Goal: Information Seeking & Learning: Find specific fact

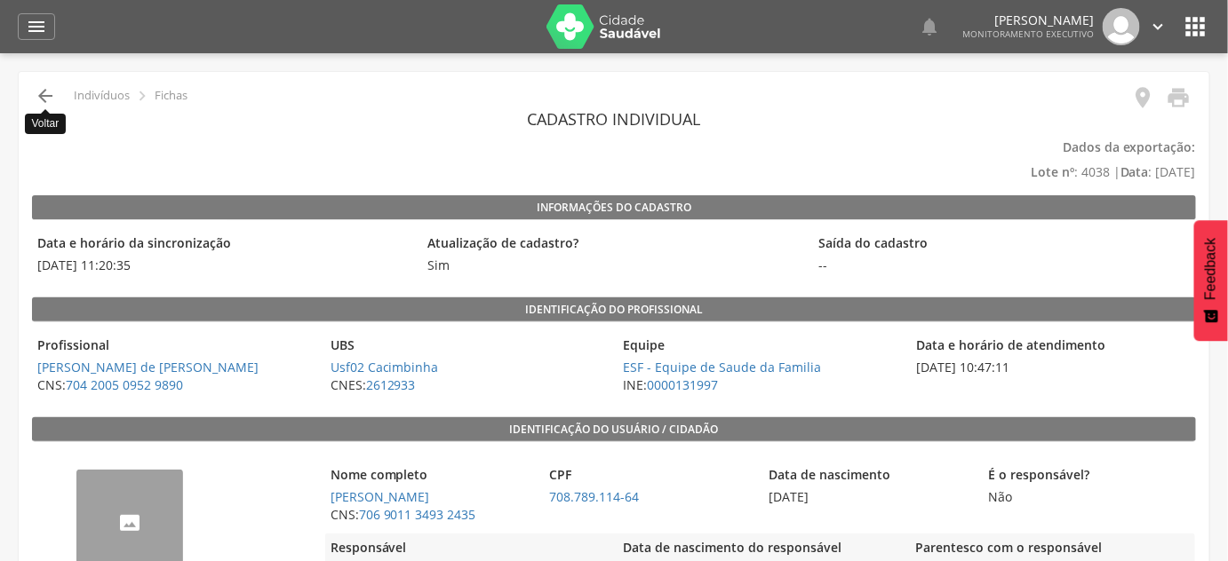
click at [35, 100] on icon "" at bounding box center [45, 95] width 21 height 21
type input "**********"
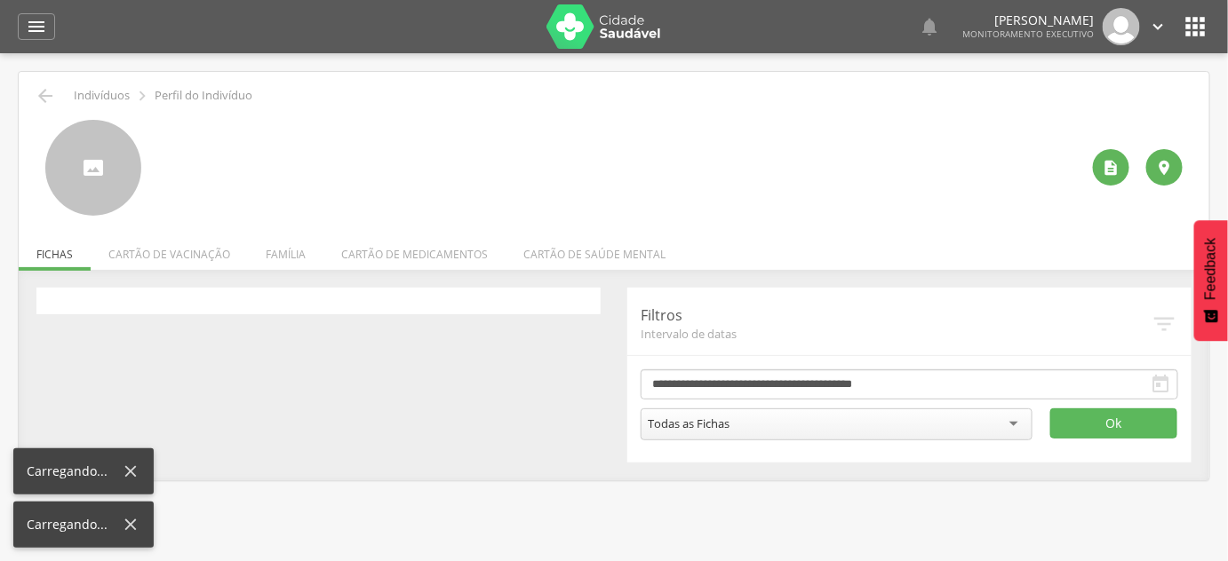
click at [72, 95] on div " Indivíduos  Perfil do Indivíduo" at bounding box center [614, 95] width 1164 height 21
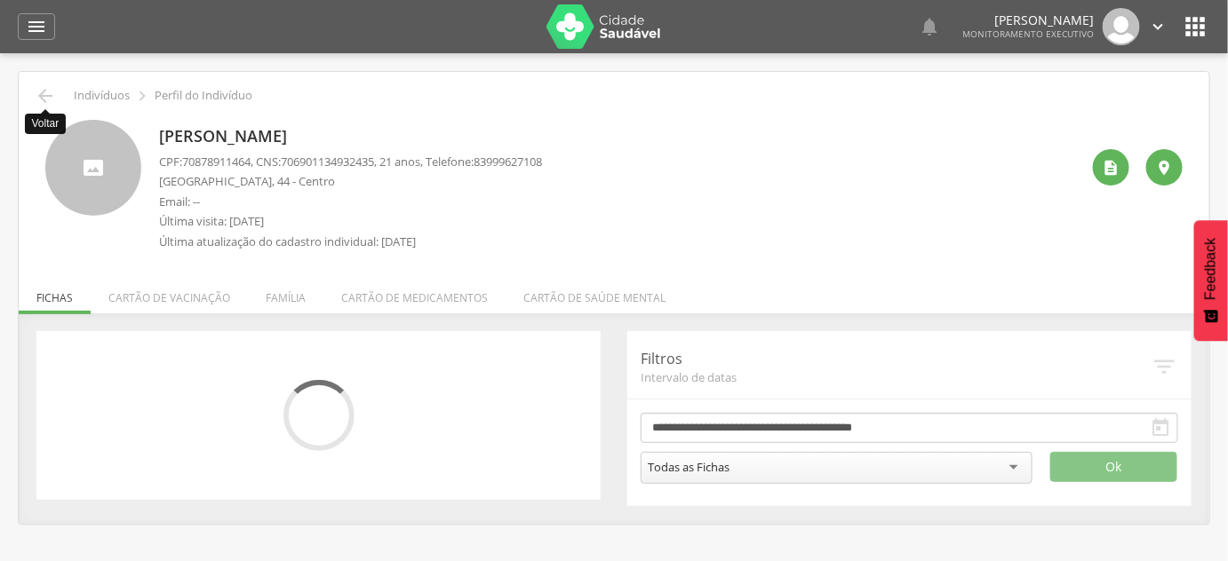
click at [36, 93] on icon "" at bounding box center [45, 95] width 21 height 21
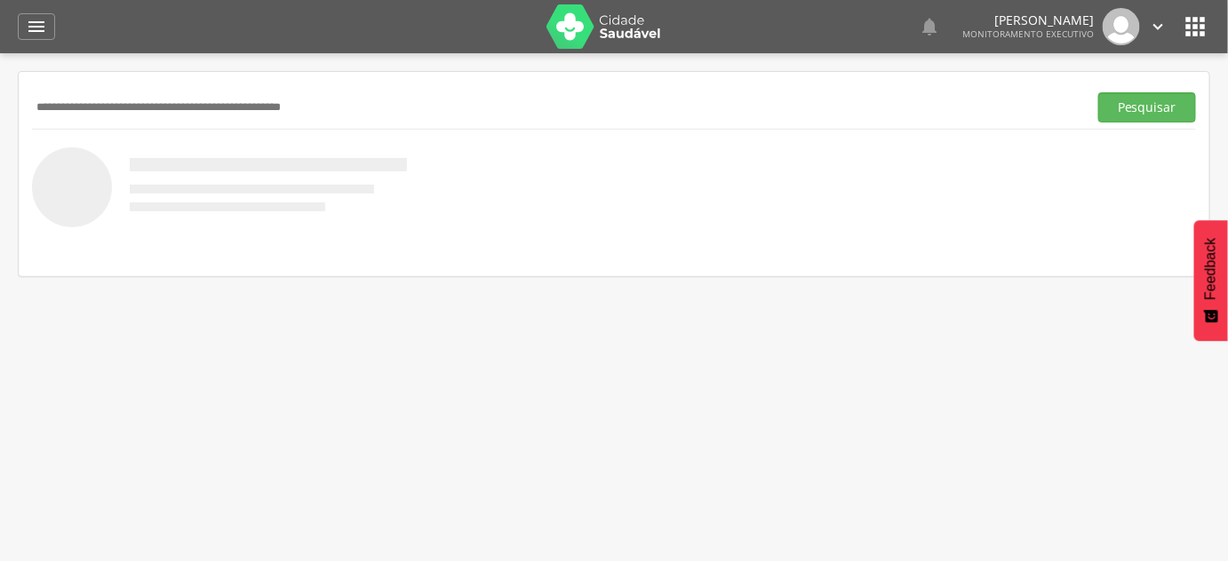
click at [48, 98] on input "text" at bounding box center [556, 107] width 1048 height 30
click at [1098, 92] on button "Pesquisar" at bounding box center [1147, 107] width 98 height 30
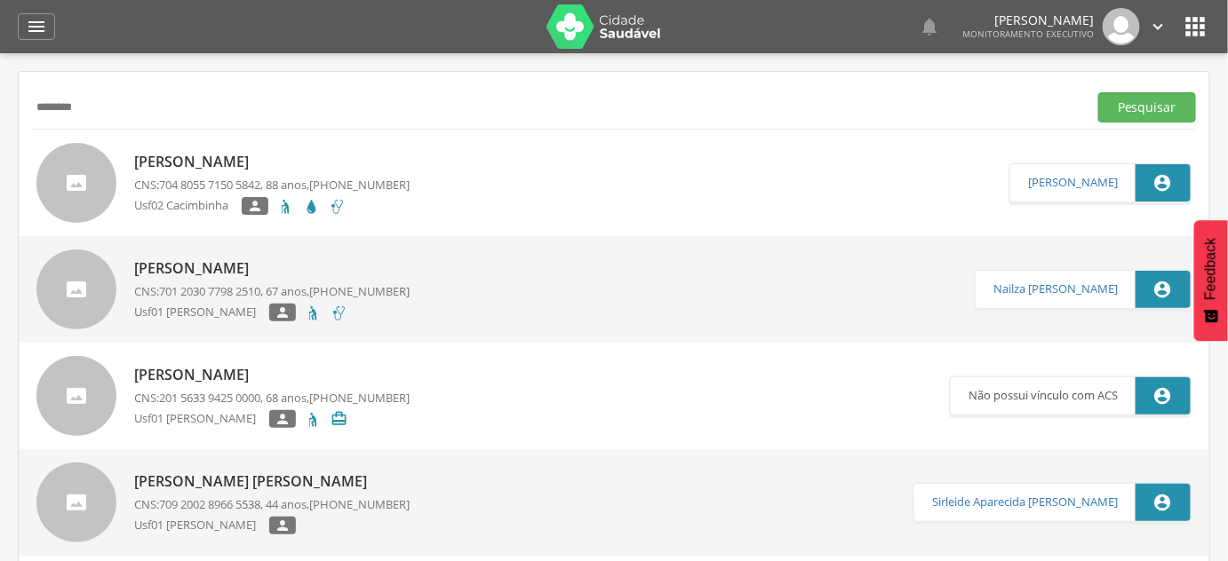
click at [236, 155] on p "[PERSON_NAME]" at bounding box center [271, 162] width 275 height 20
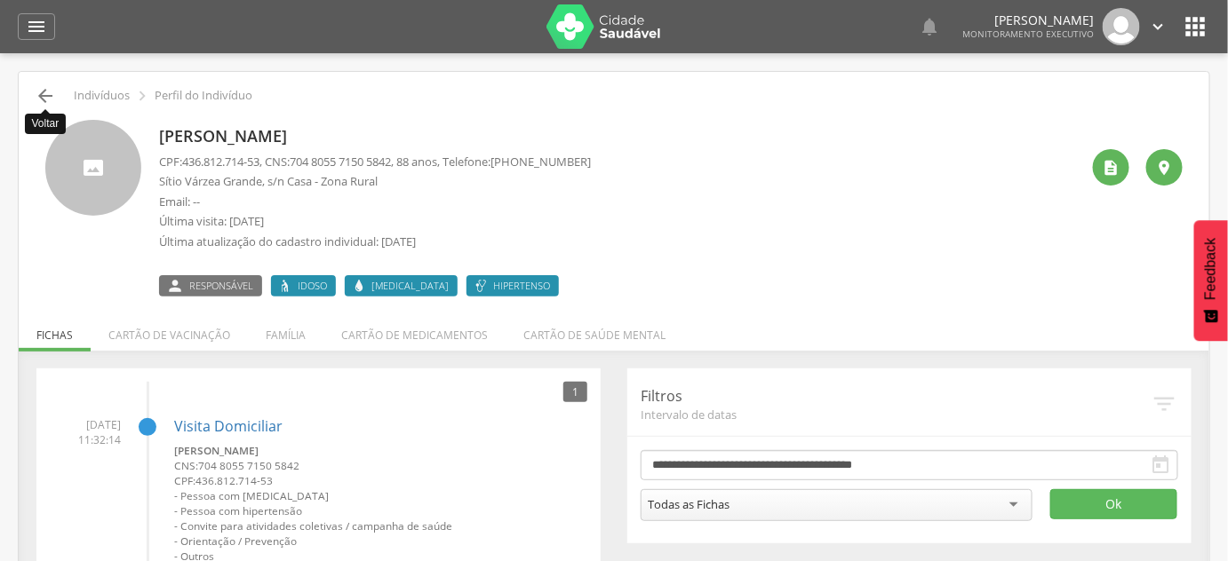
click at [50, 96] on icon "" at bounding box center [45, 95] width 21 height 21
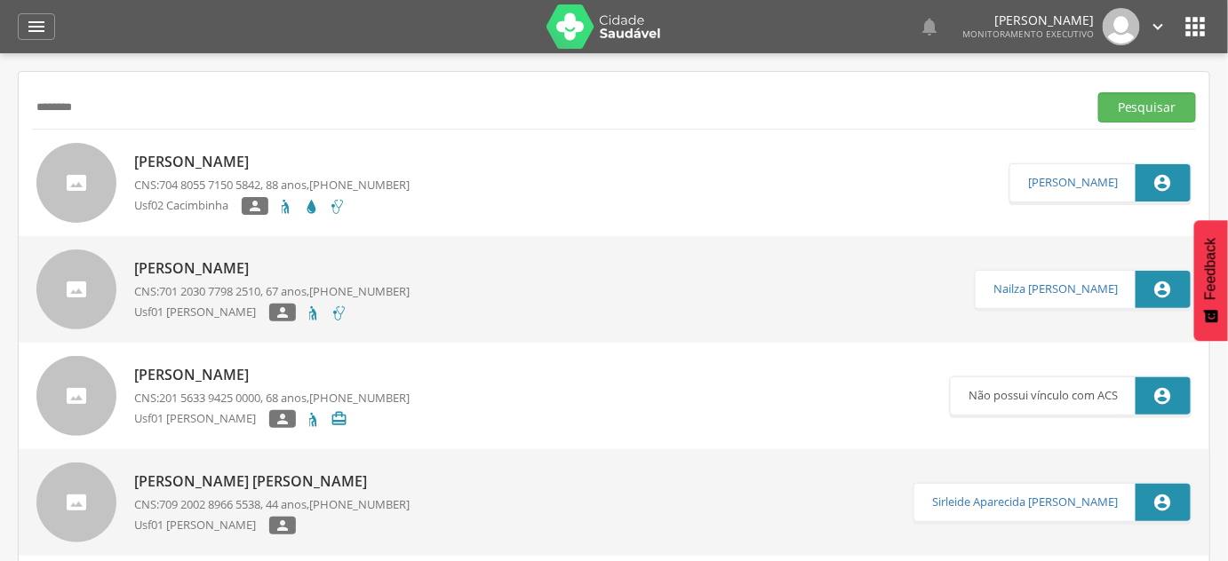
click at [48, 99] on input "********" at bounding box center [556, 107] width 1048 height 30
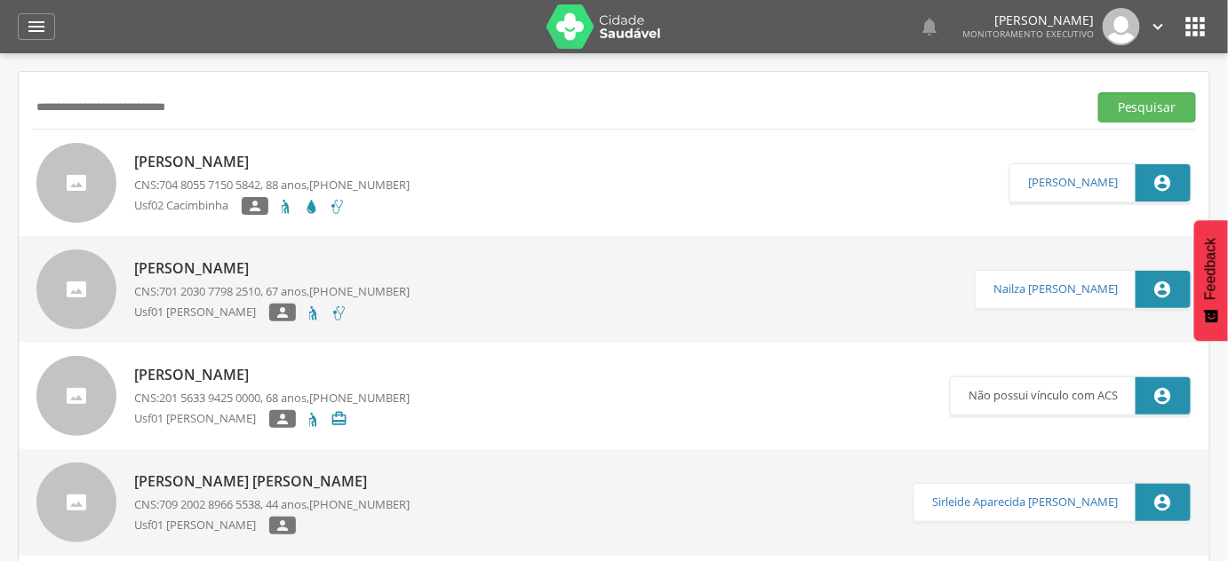
type input "**********"
click at [1098, 92] on button "Pesquisar" at bounding box center [1147, 107] width 98 height 30
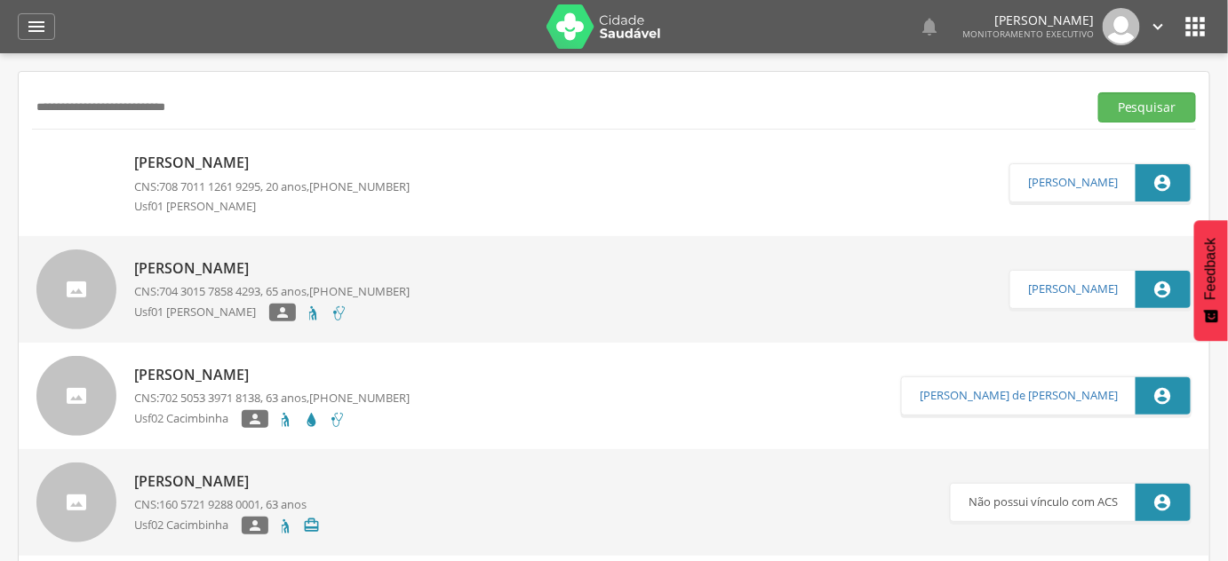
click at [196, 171] on p "[PERSON_NAME]" at bounding box center [271, 163] width 275 height 20
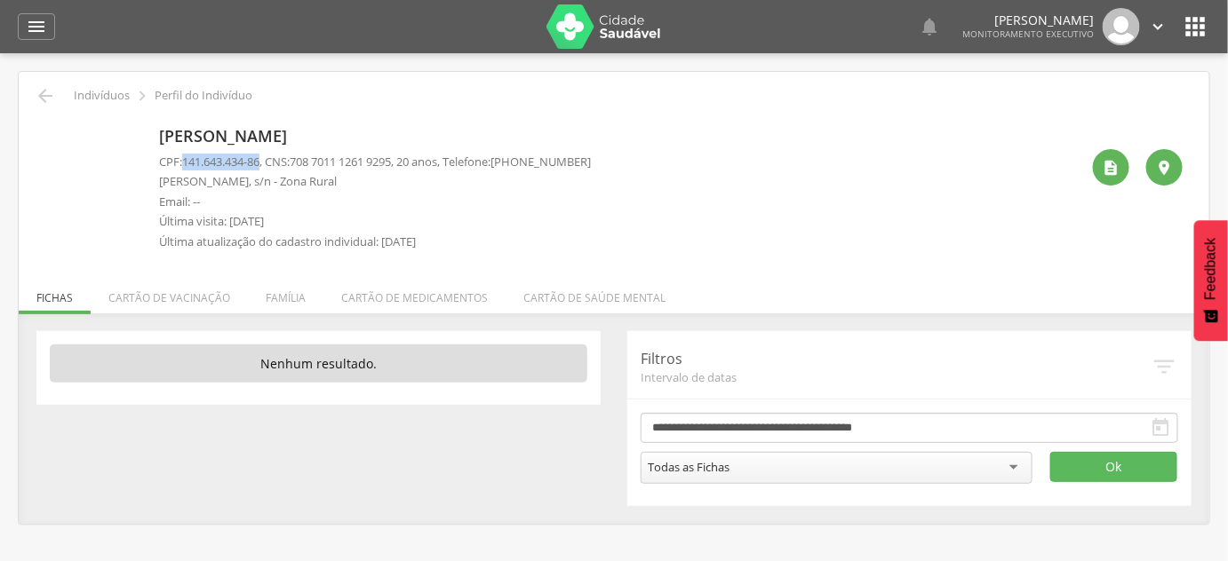
drag, startPoint x: 187, startPoint y: 163, endPoint x: 267, endPoint y: 158, distance: 81.0
click at [267, 158] on p "CPF: 141.643.434-86 , CNS: [PHONE_NUMBER] , 20 anos, Telefone: [PHONE_NUMBER]" at bounding box center [375, 162] width 432 height 17
copy span "141.643.434-86"
click at [357, 141] on p "[PERSON_NAME]" at bounding box center [375, 136] width 432 height 23
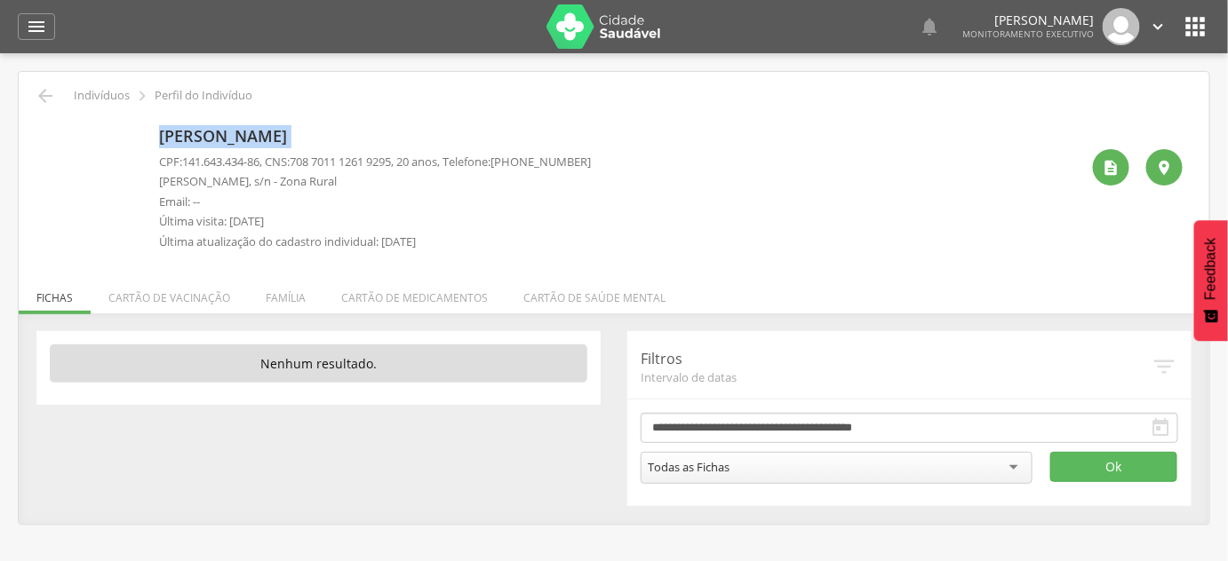
click at [357, 141] on p "[PERSON_NAME]" at bounding box center [375, 136] width 432 height 23
copy div "[PERSON_NAME]"
drag, startPoint x: 185, startPoint y: 163, endPoint x: 267, endPoint y: 158, distance: 82.7
click at [267, 158] on p "CPF: 141.643.434-86 , CNS: [PHONE_NUMBER] , 20 anos, Telefone: [PHONE_NUMBER]" at bounding box center [375, 162] width 432 height 17
copy span "141.643.434-86"
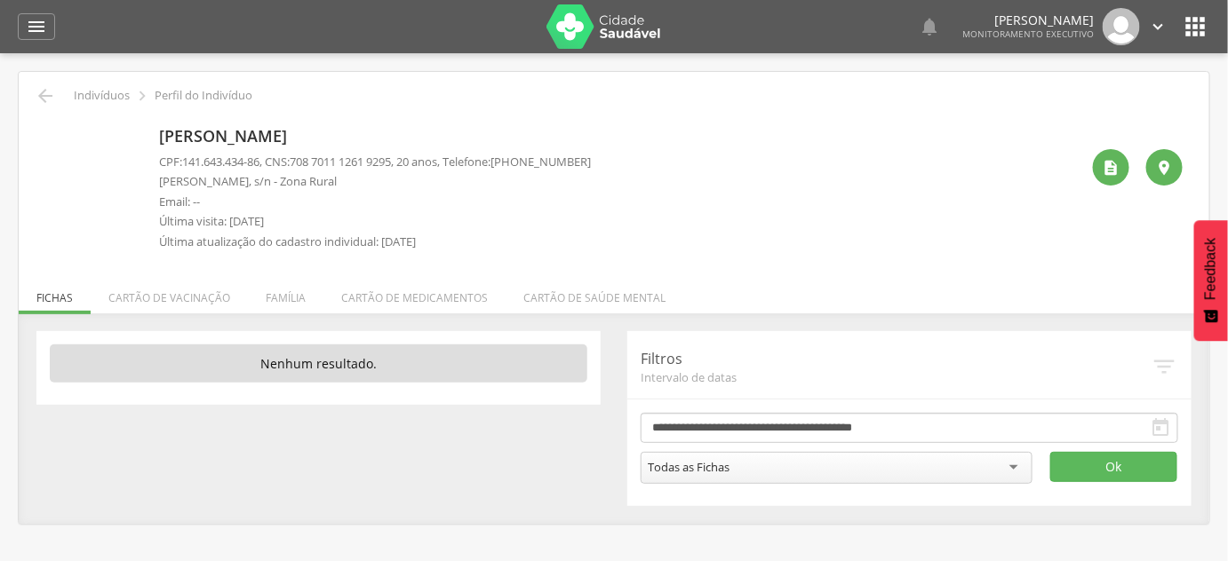
click at [293, 130] on p "[PERSON_NAME]" at bounding box center [375, 136] width 432 height 23
copy div "[PERSON_NAME]"
drag, startPoint x: 302, startPoint y: 163, endPoint x: 407, endPoint y: 166, distance: 104.9
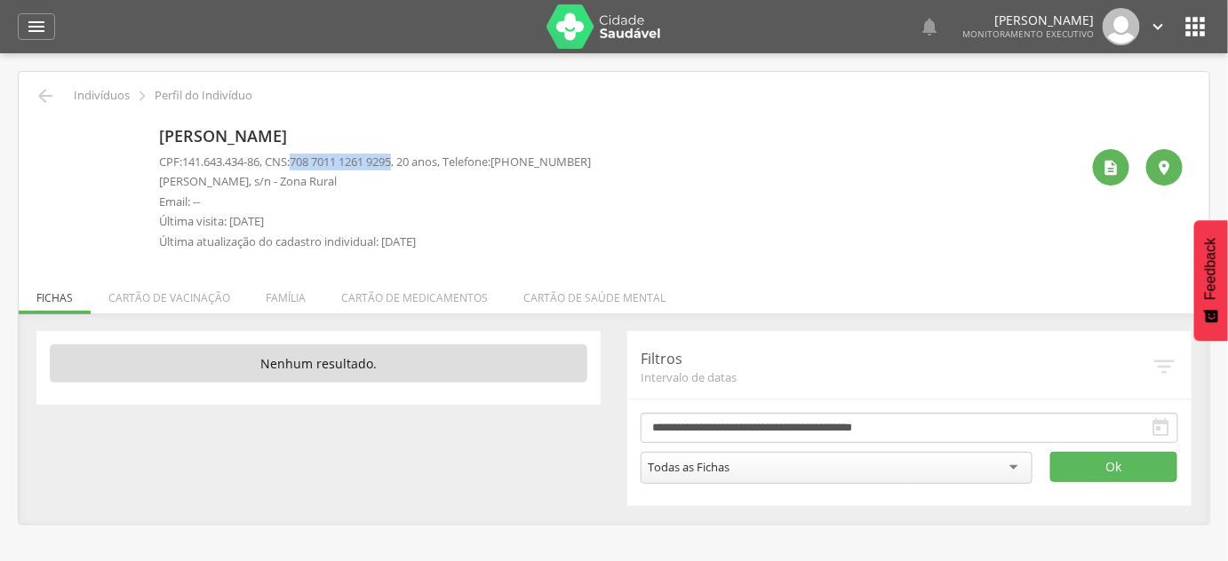
click at [391, 166] on span "708 7011 1261 9295" at bounding box center [340, 162] width 101 height 16
copy span "708 7011 1261 9295"
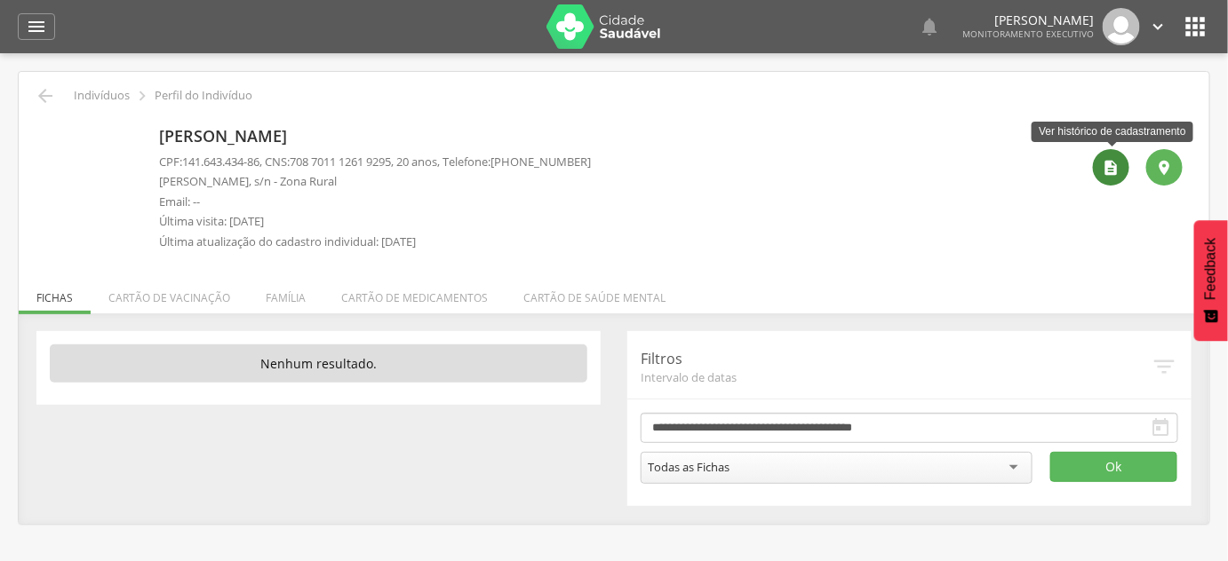
click at [1105, 172] on icon "" at bounding box center [1111, 168] width 18 height 18
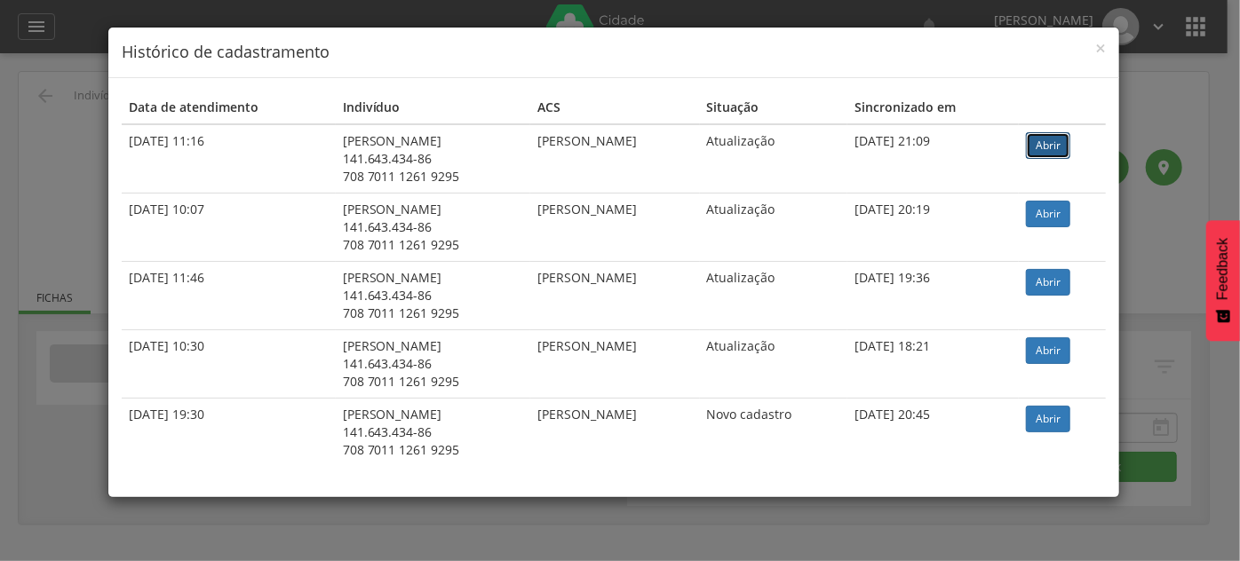
click at [1070, 139] on link "Abrir" at bounding box center [1048, 145] width 44 height 27
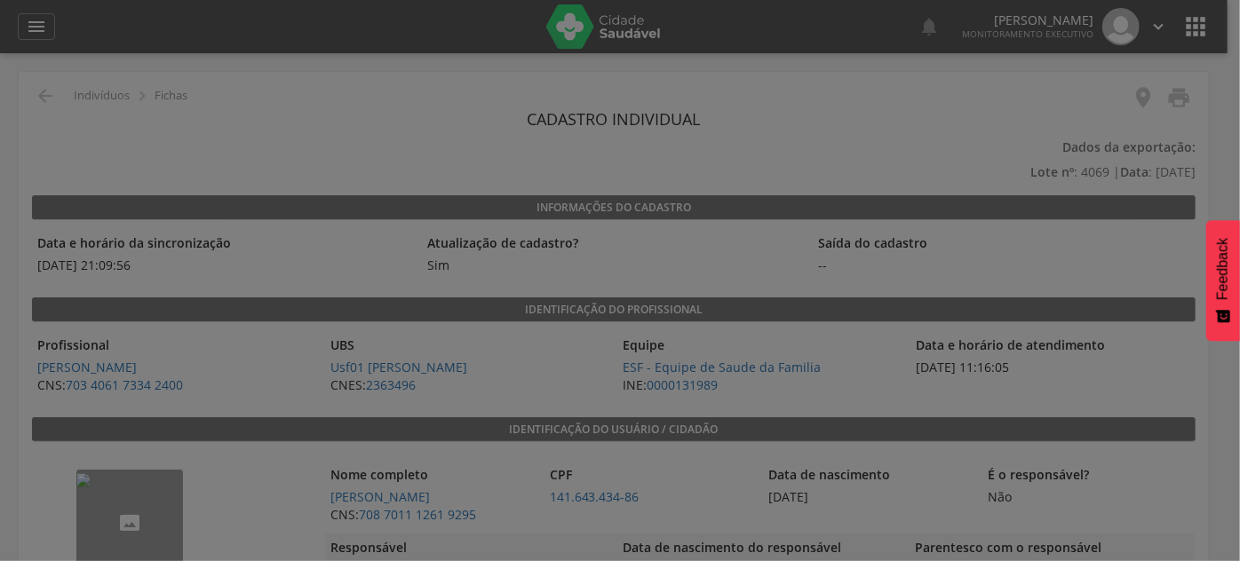
click at [147, 154] on div at bounding box center [620, 280] width 1240 height 561
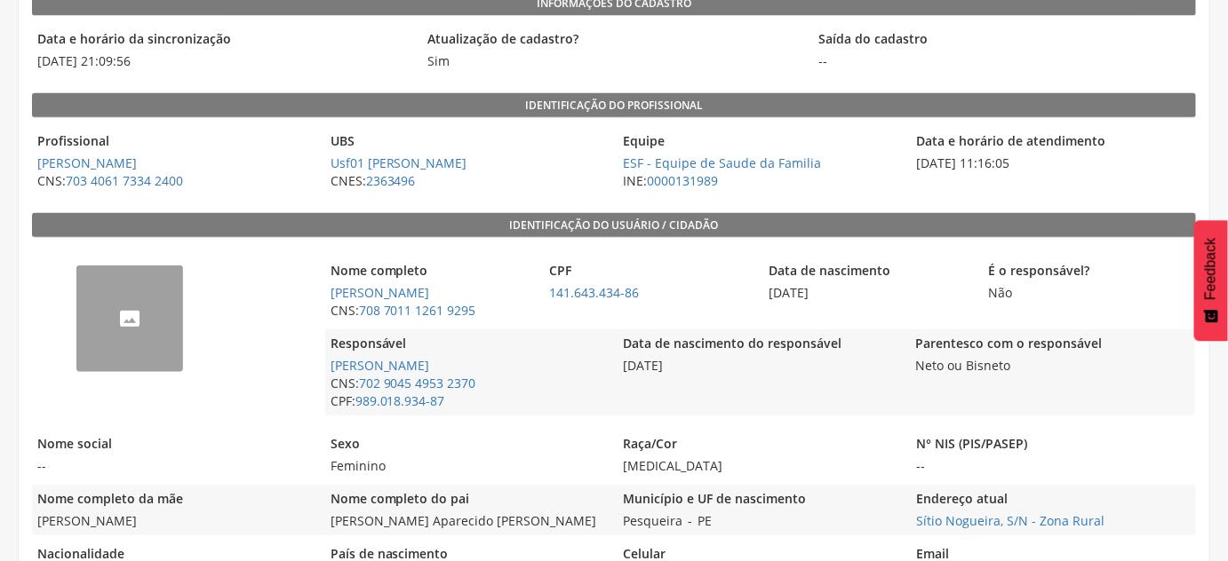
scroll to position [242, 0]
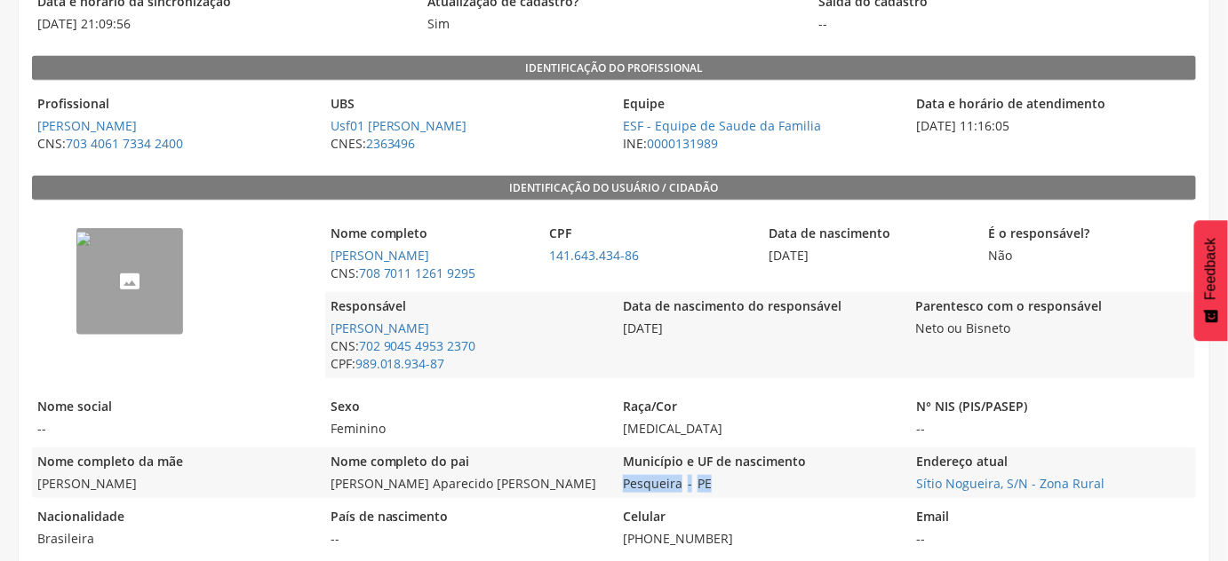
drag, startPoint x: 694, startPoint y: 486, endPoint x: 616, endPoint y: 487, distance: 77.3
click at [616, 487] on div "Nome completo da mãe Varleide Nascimento da Silva Nome completo do pai José Apa…" at bounding box center [614, 473] width 1164 height 51
copy div "Pesqueira - PE"
click at [903, 483] on div "Nome completo da mãe Varleide Nascimento da Silva Nome completo do pai José Apa…" at bounding box center [614, 473] width 1164 height 51
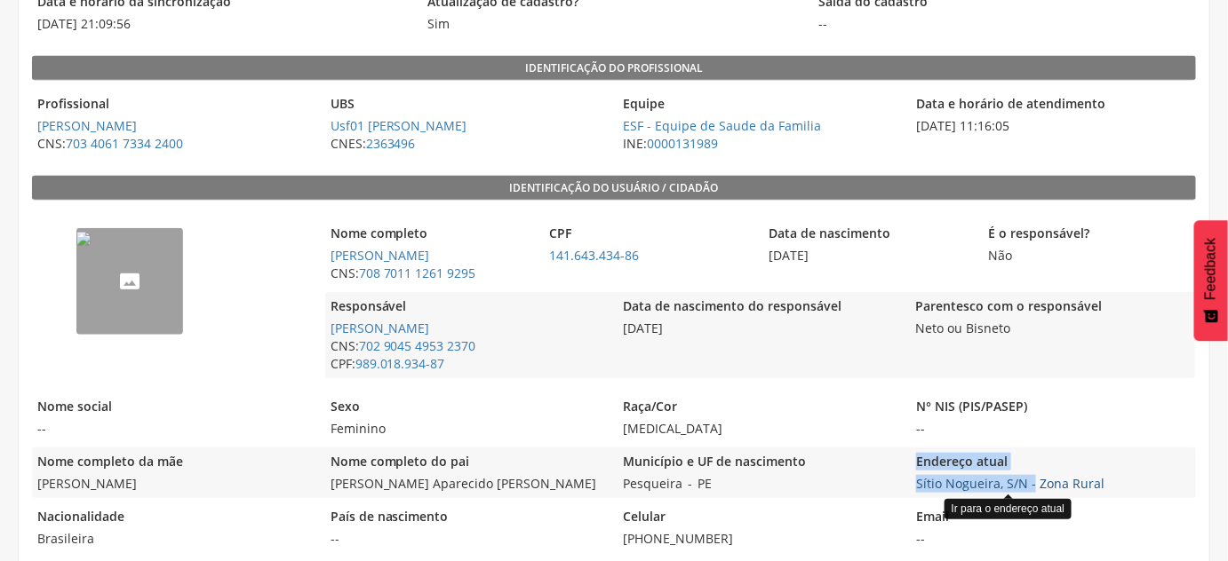
drag, startPoint x: 903, startPoint y: 482, endPoint x: 1036, endPoint y: 475, distance: 132.5
click at [1034, 476] on div "Nome completo da mãe Varleide Nascimento da Silva Nome completo do pai José Apa…" at bounding box center [614, 473] width 1164 height 51
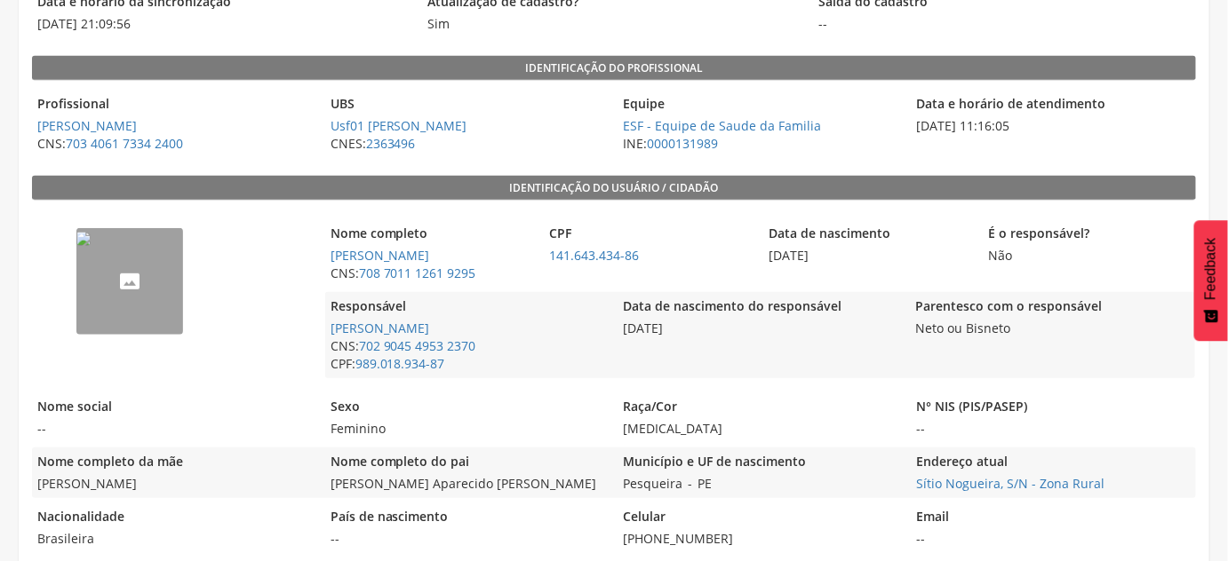
click at [1127, 473] on div "Endereço atual Sítio Nogueira, S/N - Zona Rural Ir para o endereço atual" at bounding box center [1052, 473] width 284 height 51
drag, startPoint x: 1134, startPoint y: 487, endPoint x: 911, endPoint y: 493, distance: 223.0
click at [911, 493] on div "Endereço atual Sítio Nogueira, S/N - Zona Rural" at bounding box center [1052, 473] width 284 height 51
copy link "Sítio Nogueira, S/N - Zona Rural"
